Goal: Task Accomplishment & Management: Manage account settings

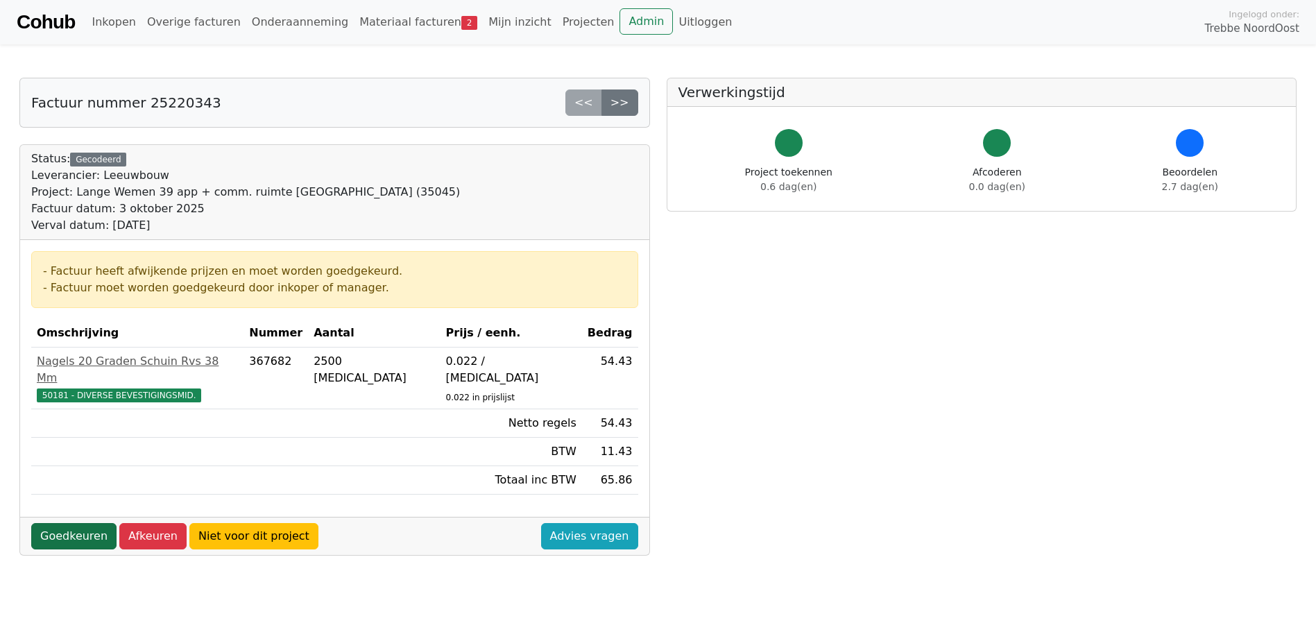
click at [87, 523] on link "Goedkeuren" at bounding box center [73, 536] width 85 height 26
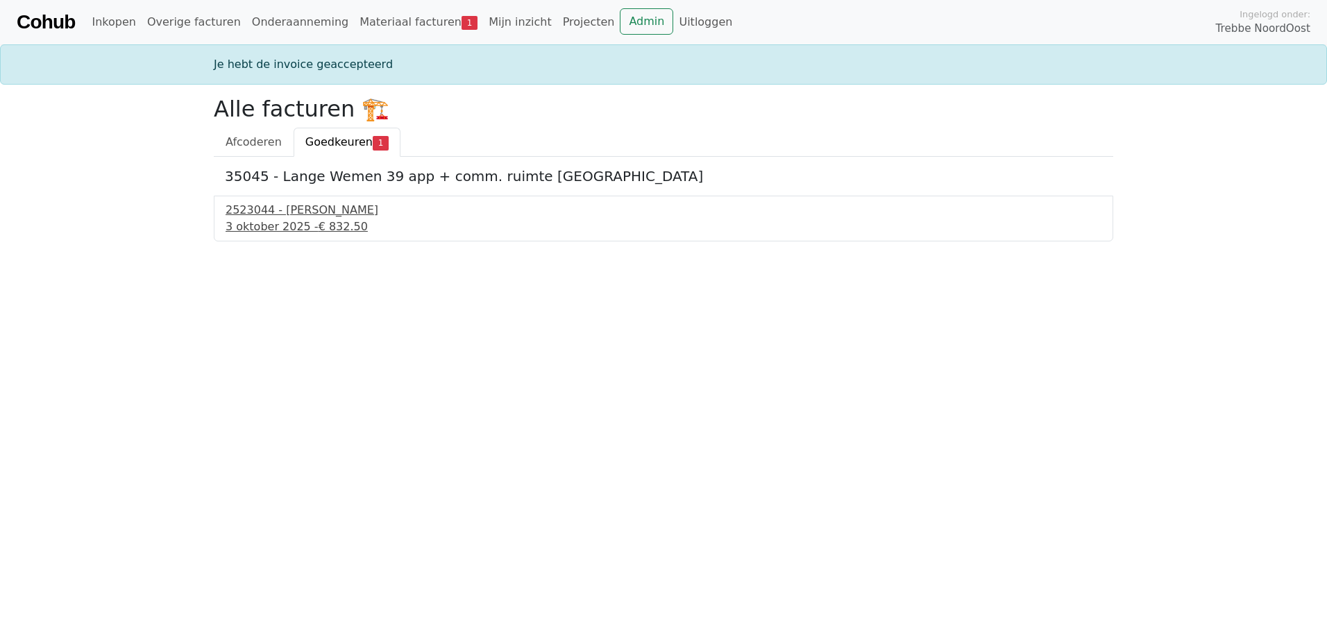
click at [336, 220] on span "€ 832.50" at bounding box center [342, 226] width 49 height 13
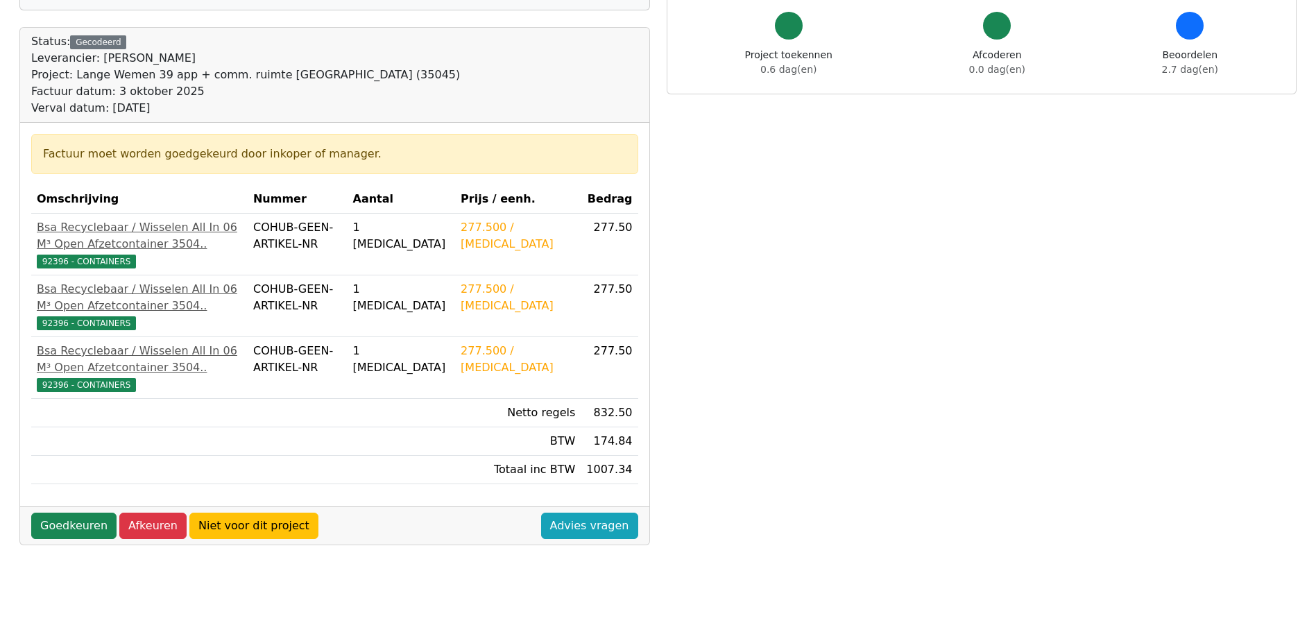
scroll to position [139, 0]
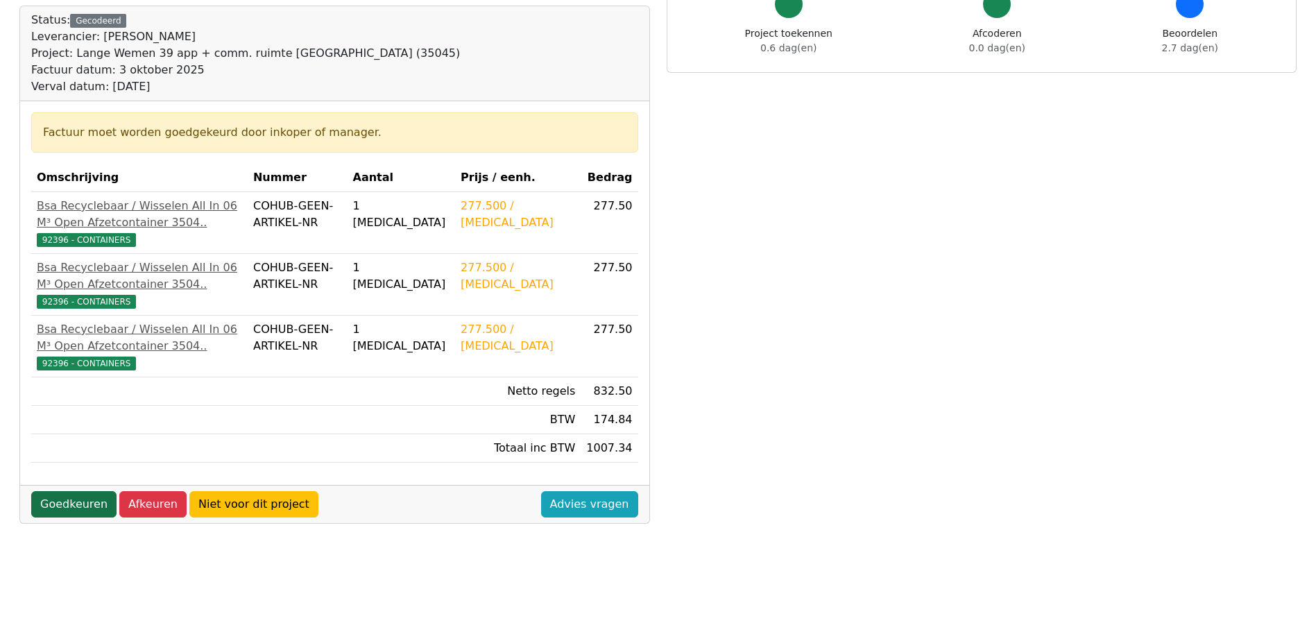
click at [67, 518] on link "Goedkeuren" at bounding box center [73, 504] width 85 height 26
